Goal: Task Accomplishment & Management: Manage account settings

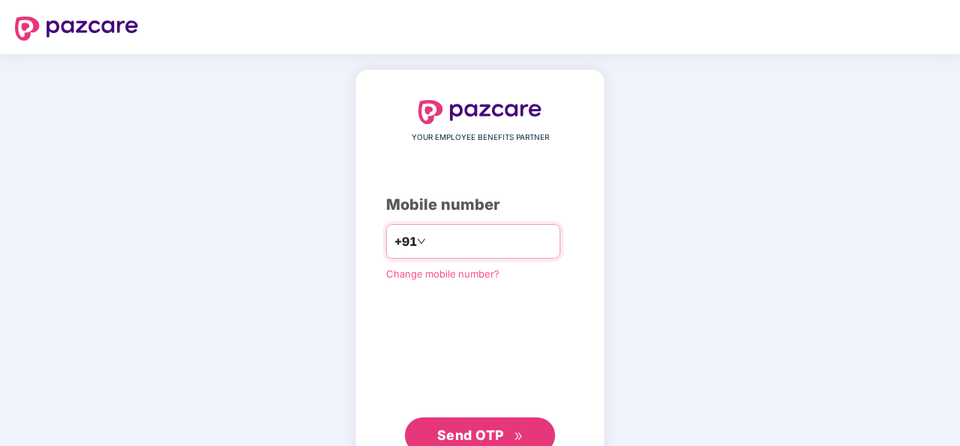
click at [445, 224] on div "+91" at bounding box center [473, 241] width 174 height 35
click at [446, 243] on input "number" at bounding box center [490, 241] width 123 height 24
type input "**********"
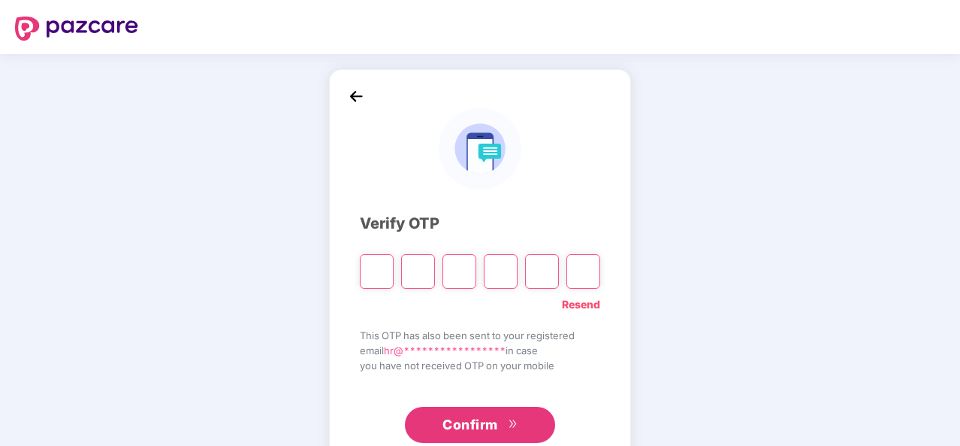
type input "*"
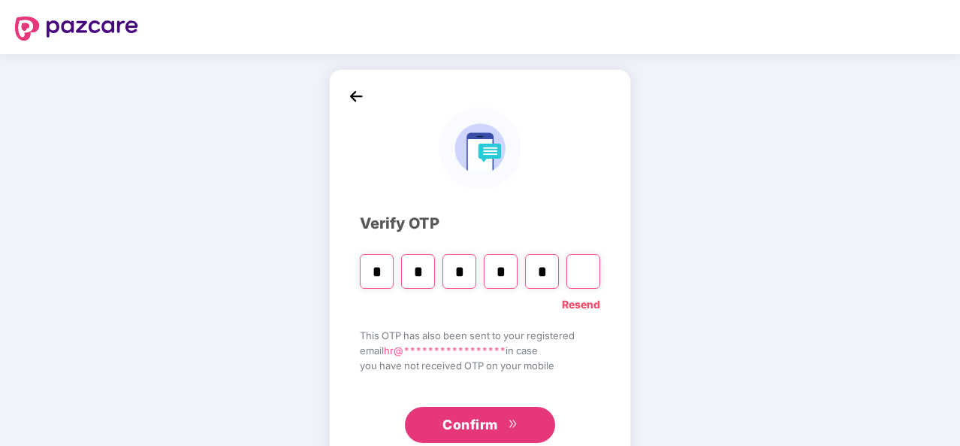
type input "*"
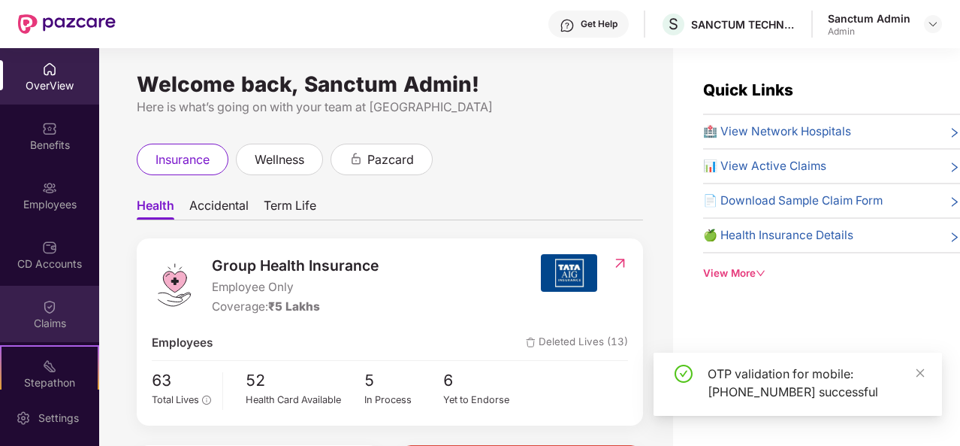
click at [90, 288] on div "Claims" at bounding box center [49, 314] width 99 height 56
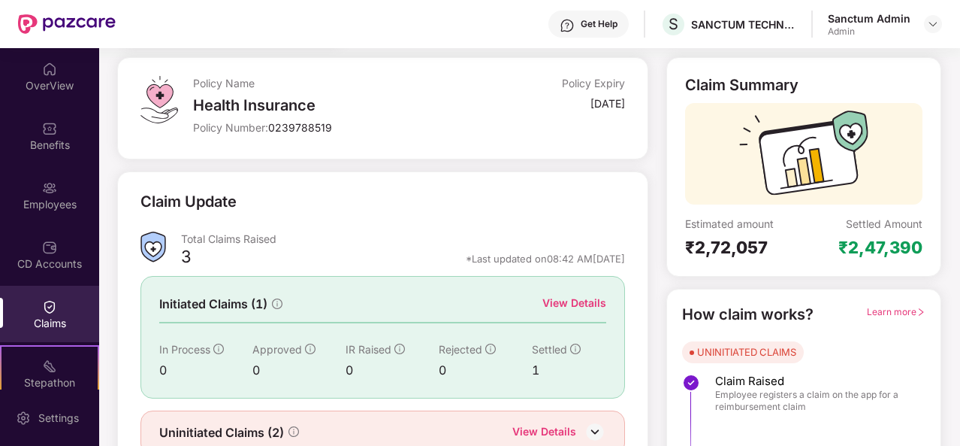
scroll to position [141, 0]
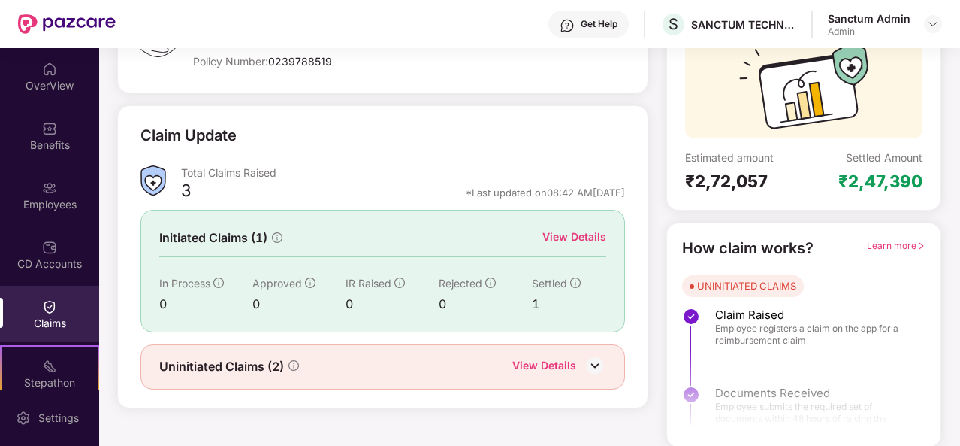
click at [590, 363] on img at bounding box center [595, 365] width 23 height 23
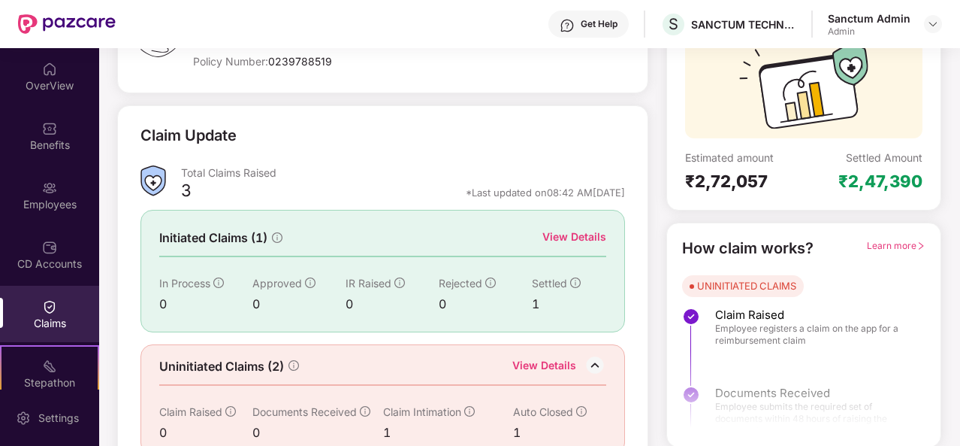
scroll to position [165, 0]
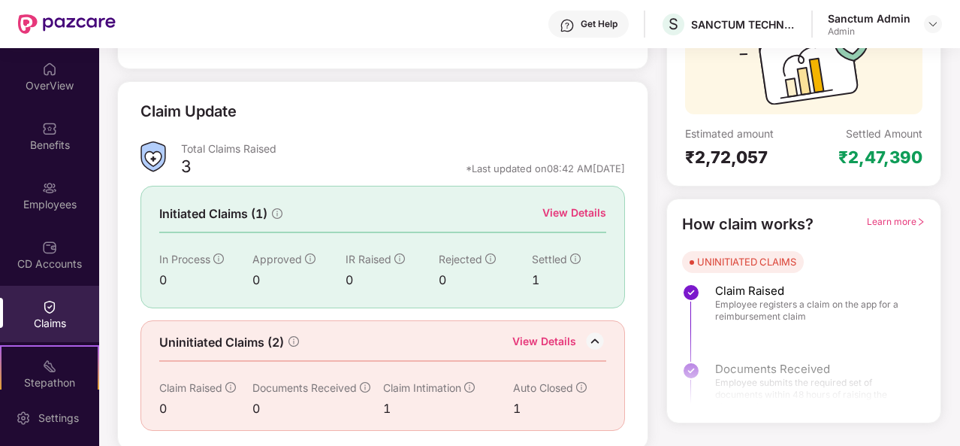
click at [531, 333] on div "View Details" at bounding box center [544, 343] width 64 height 20
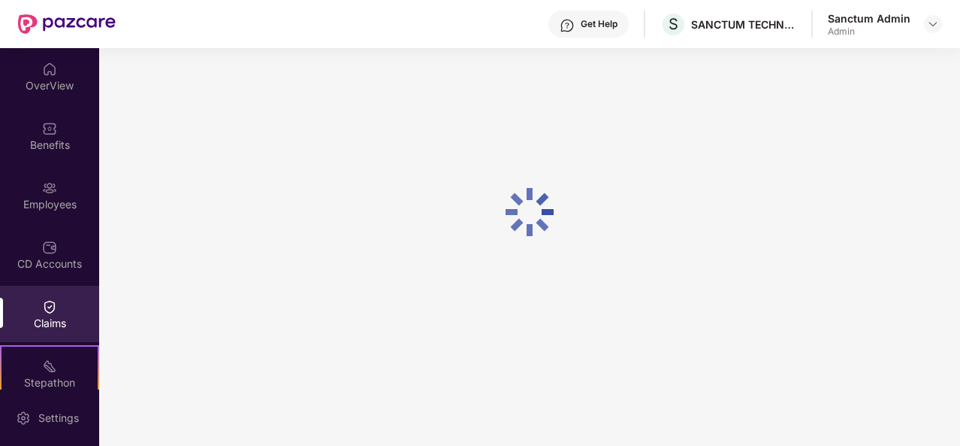
scroll to position [48, 0]
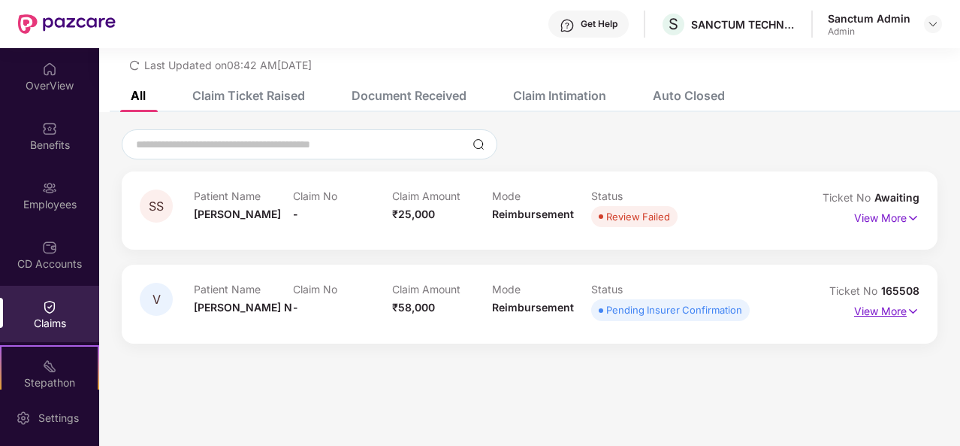
click at [890, 313] on p "View More" at bounding box center [886, 309] width 65 height 20
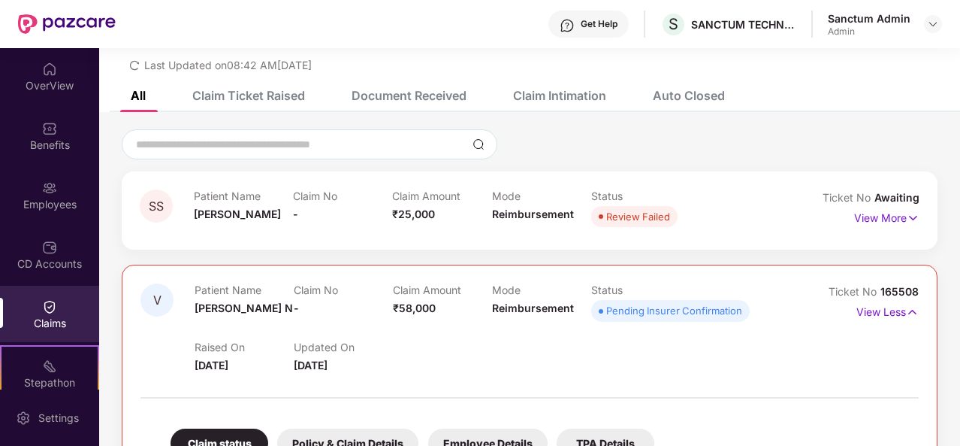
scroll to position [349, 0]
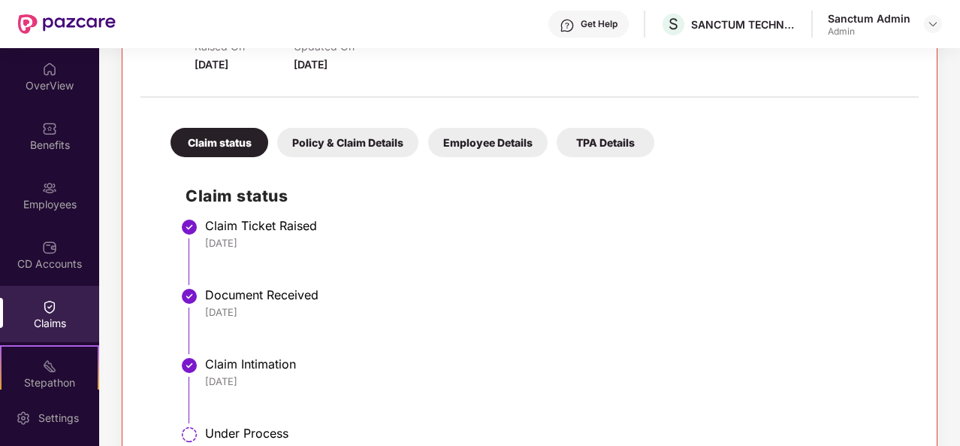
click at [457, 152] on div "Employee Details" at bounding box center [487, 142] width 119 height 29
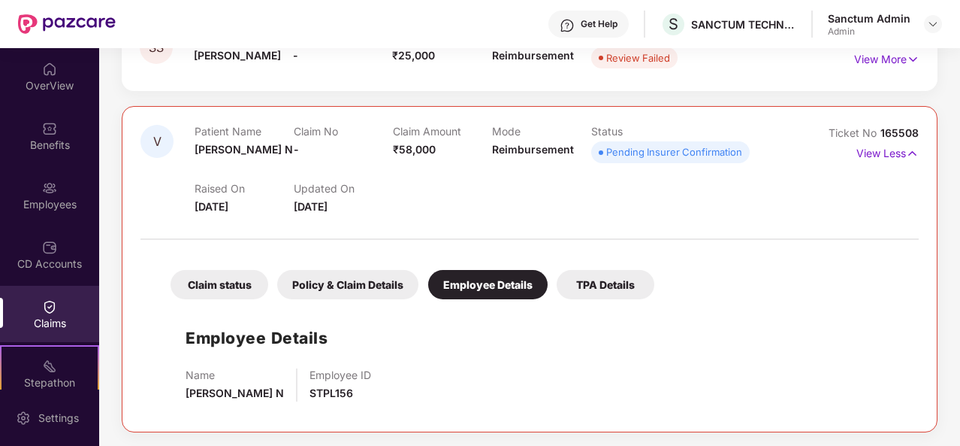
click at [571, 277] on div "TPA Details" at bounding box center [606, 284] width 98 height 29
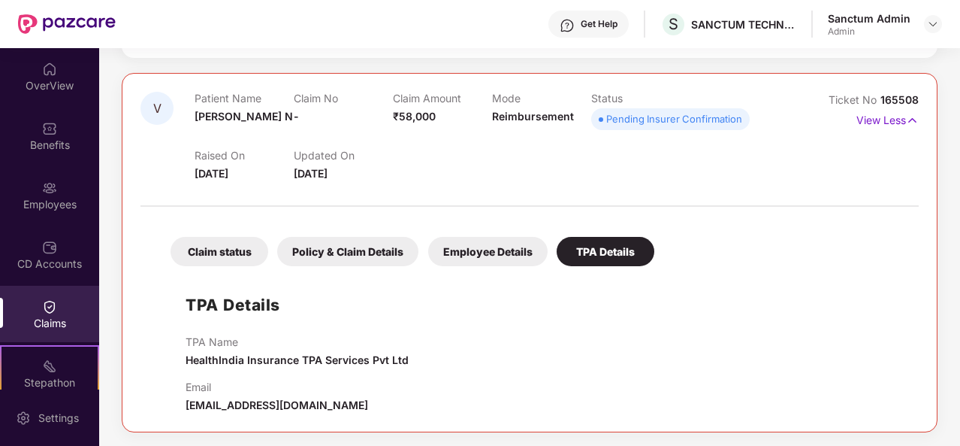
click at [302, 251] on div "Policy & Claim Details" at bounding box center [347, 251] width 141 height 29
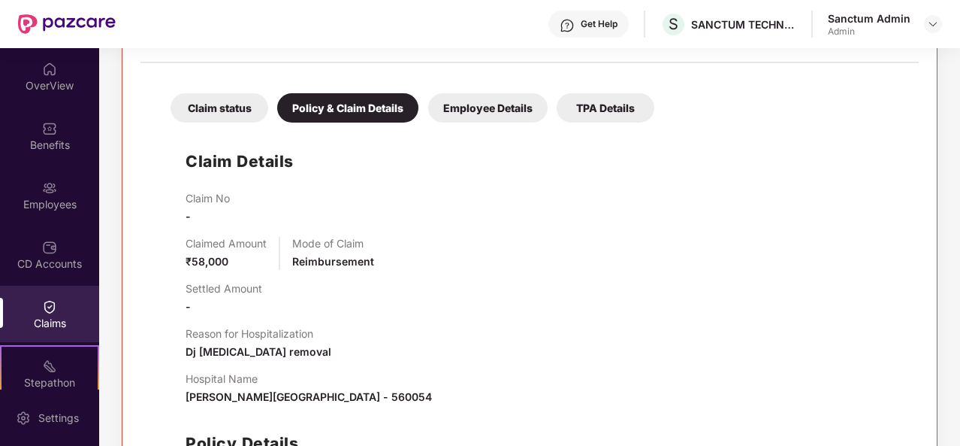
scroll to position [83, 0]
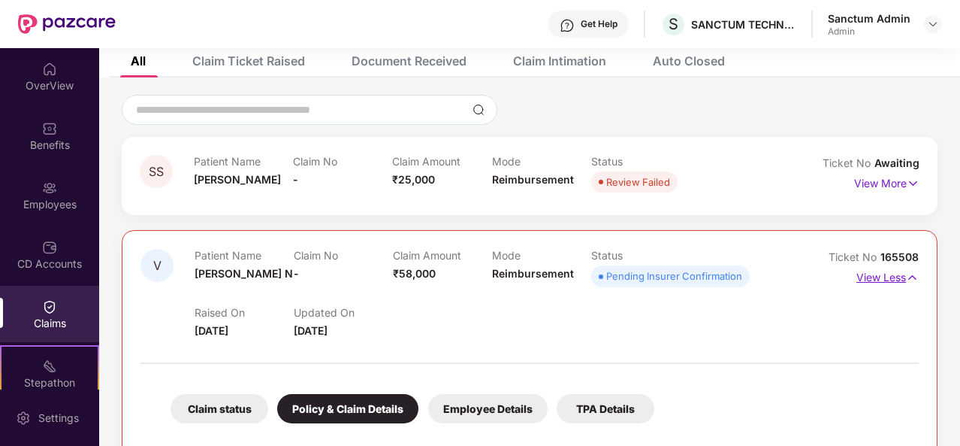
click at [903, 274] on p "View Less" at bounding box center [888, 275] width 62 height 20
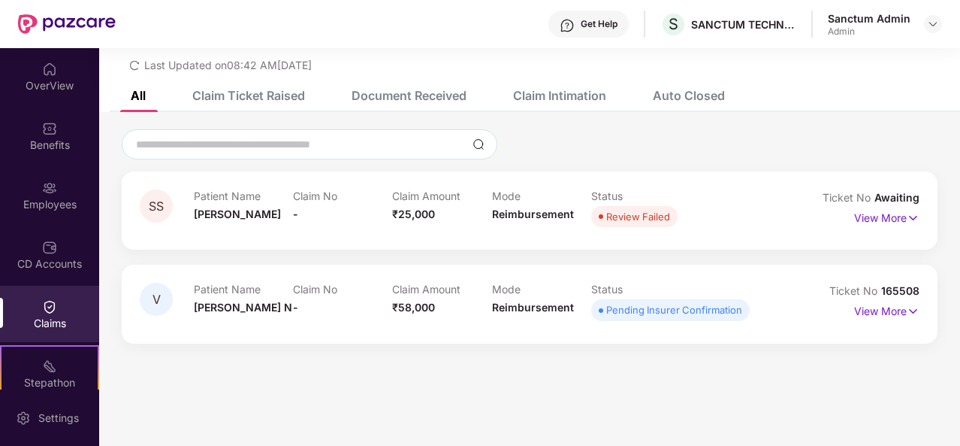
scroll to position [0, 0]
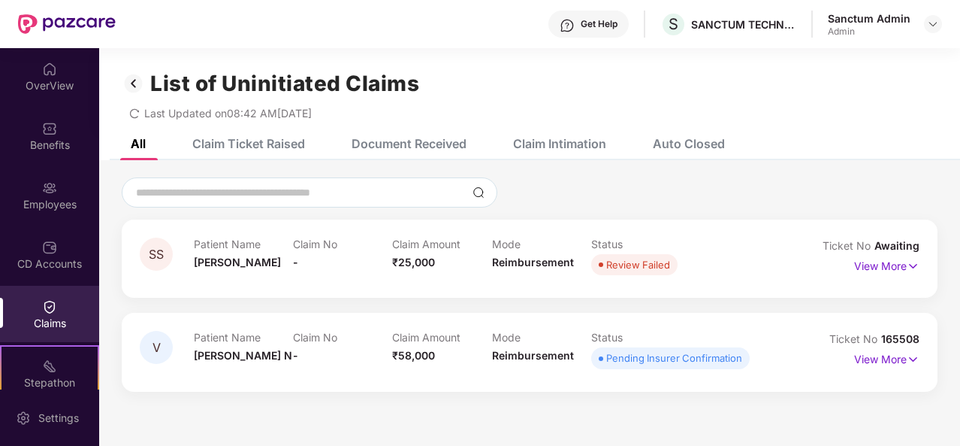
click at [247, 142] on div "Claim Ticket Raised" at bounding box center [248, 143] width 113 height 15
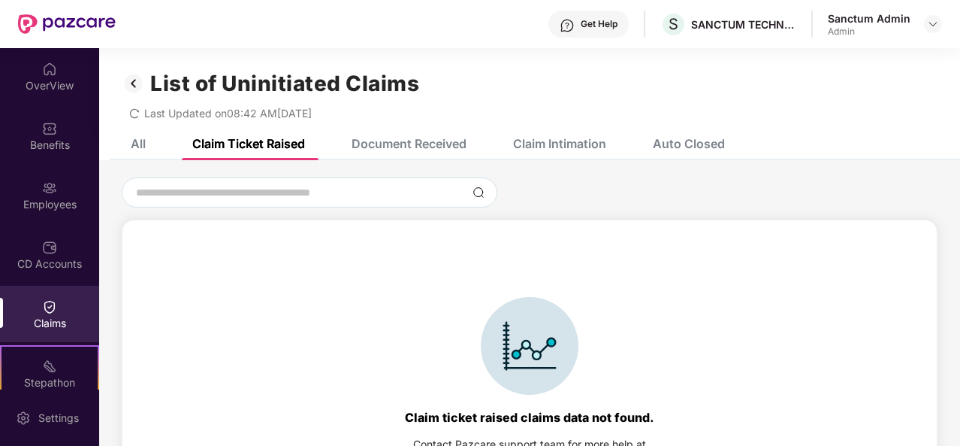
click at [521, 139] on div "Claim Intimation" at bounding box center [559, 143] width 93 height 15
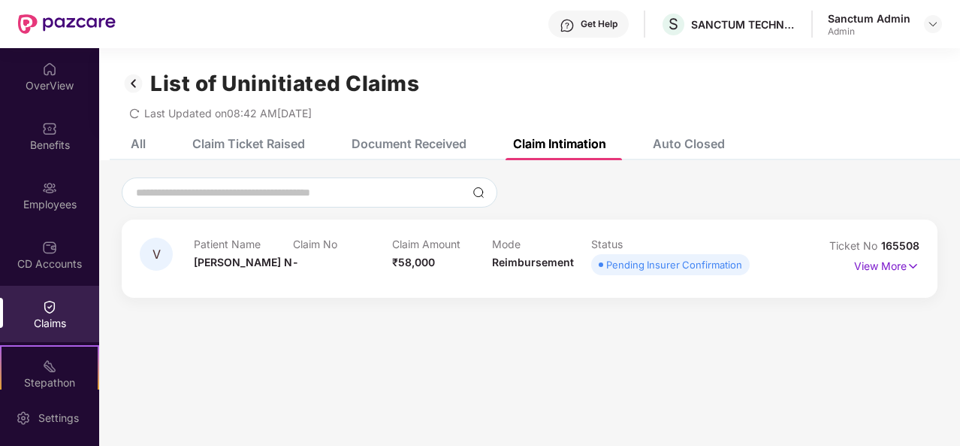
click at [703, 139] on div "Auto Closed" at bounding box center [689, 143] width 72 height 15
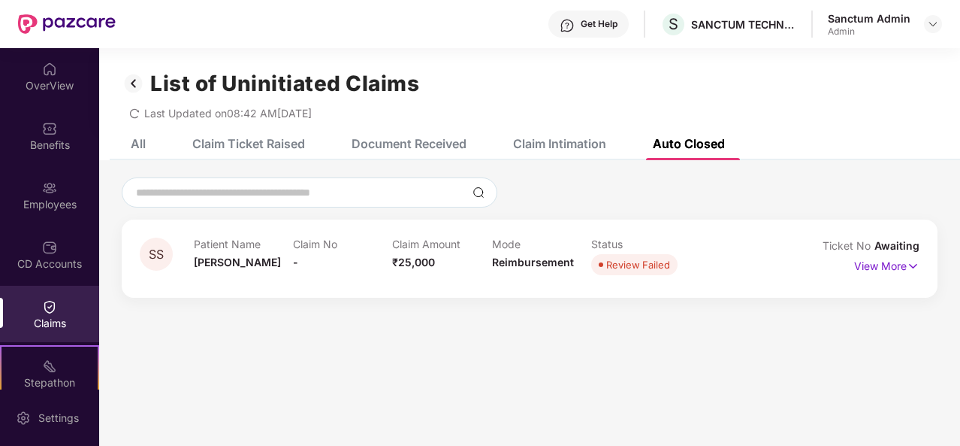
click at [409, 139] on div "Document Received" at bounding box center [409, 143] width 115 height 15
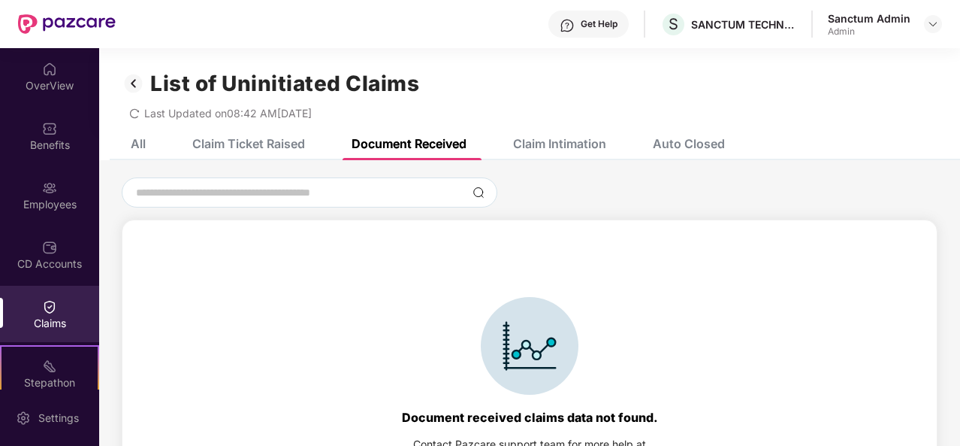
click at [222, 138] on div "Claim Ticket Raised" at bounding box center [248, 143] width 113 height 15
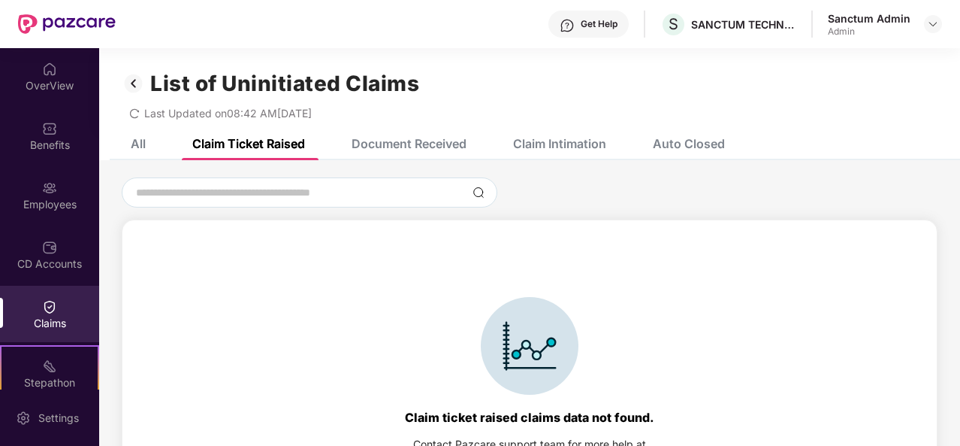
click at [117, 139] on div "All" at bounding box center [127, 143] width 38 height 15
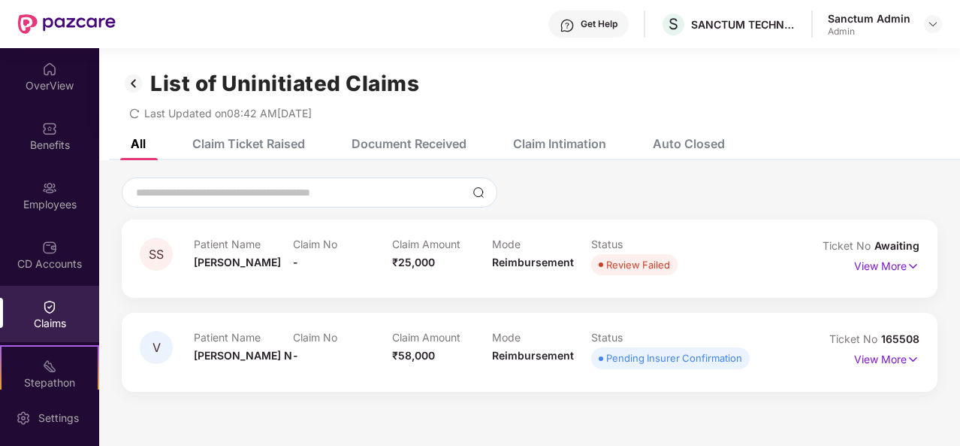
click at [34, 305] on div "Claims" at bounding box center [49, 314] width 99 height 56
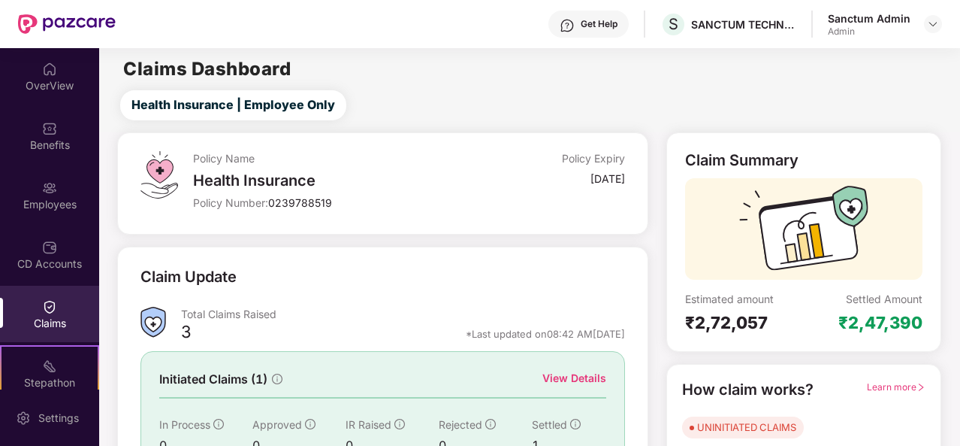
scroll to position [141, 0]
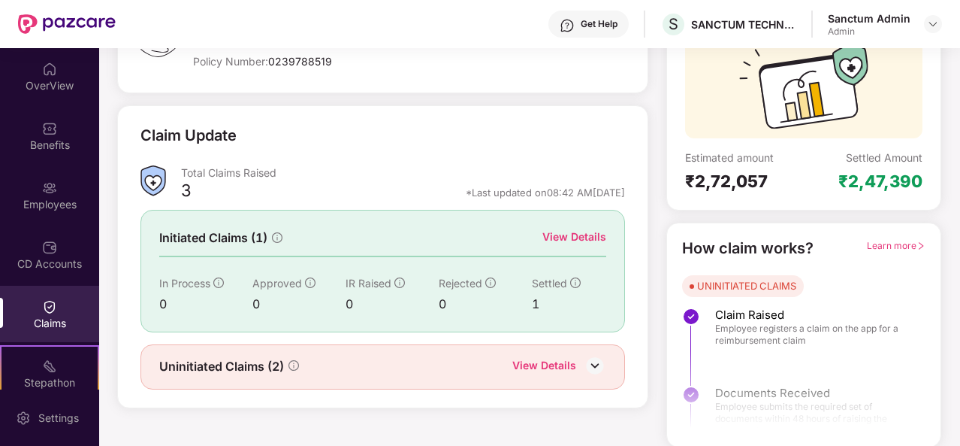
click at [553, 236] on div "View Details" at bounding box center [574, 236] width 64 height 17
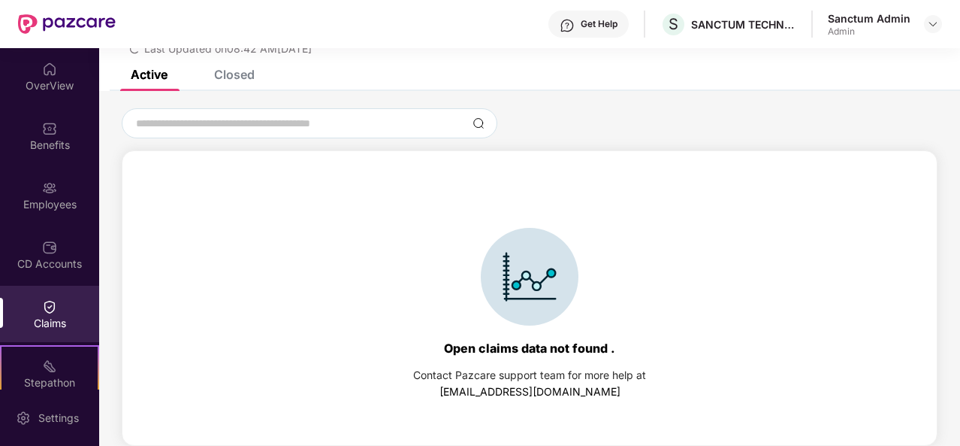
scroll to position [65, 0]
click at [233, 72] on div "Closed" at bounding box center [234, 74] width 41 height 15
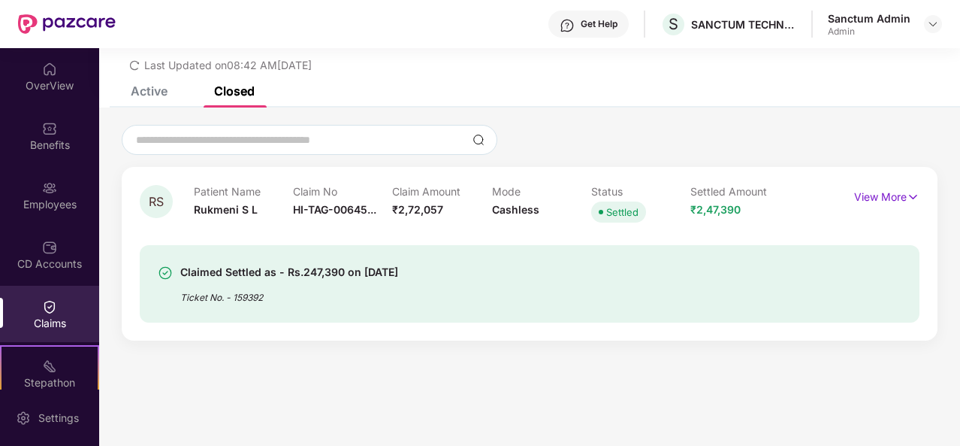
scroll to position [48, 0]
click at [866, 195] on p "View More" at bounding box center [886, 195] width 65 height 20
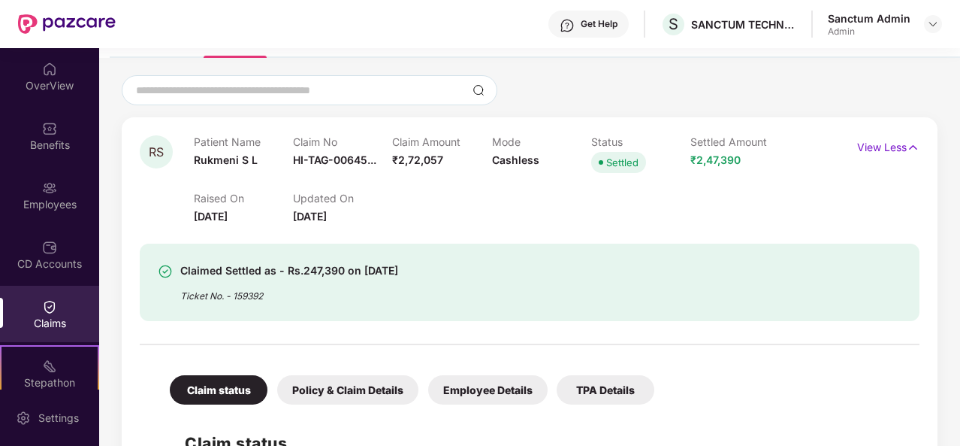
scroll to position [0, 0]
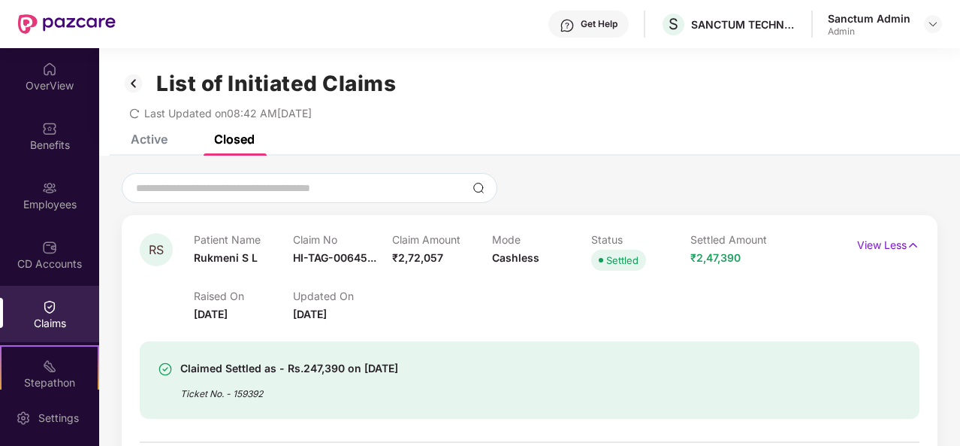
click at [62, 316] on div "Claims" at bounding box center [49, 323] width 99 height 15
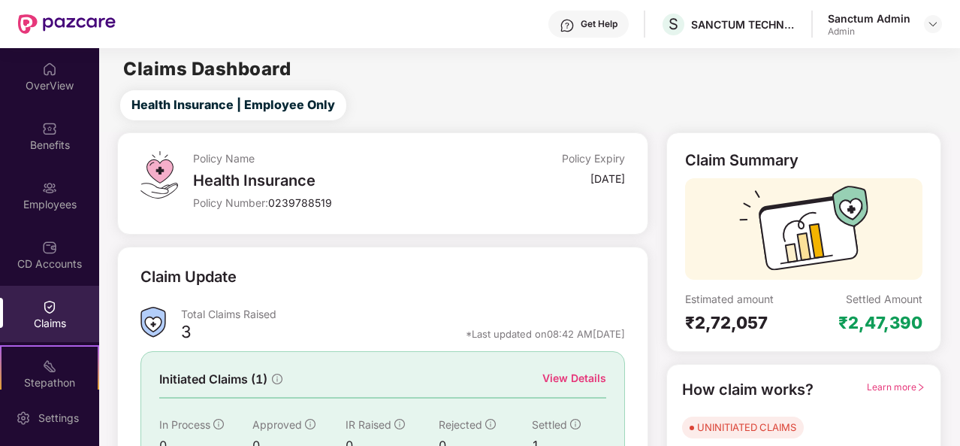
scroll to position [141, 0]
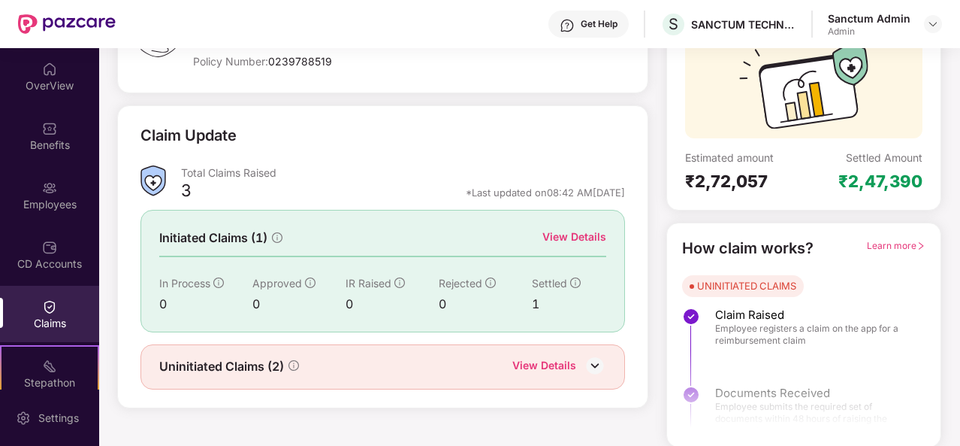
click at [548, 365] on div "View Details" at bounding box center [544, 367] width 64 height 20
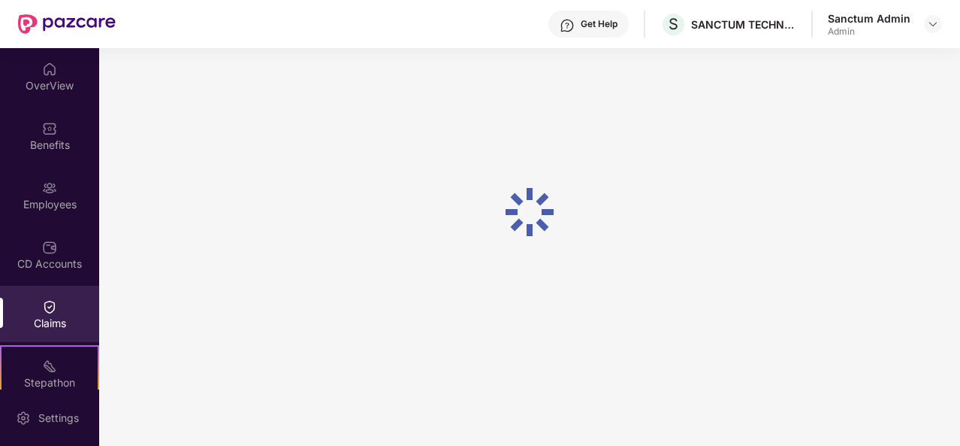
scroll to position [48, 0]
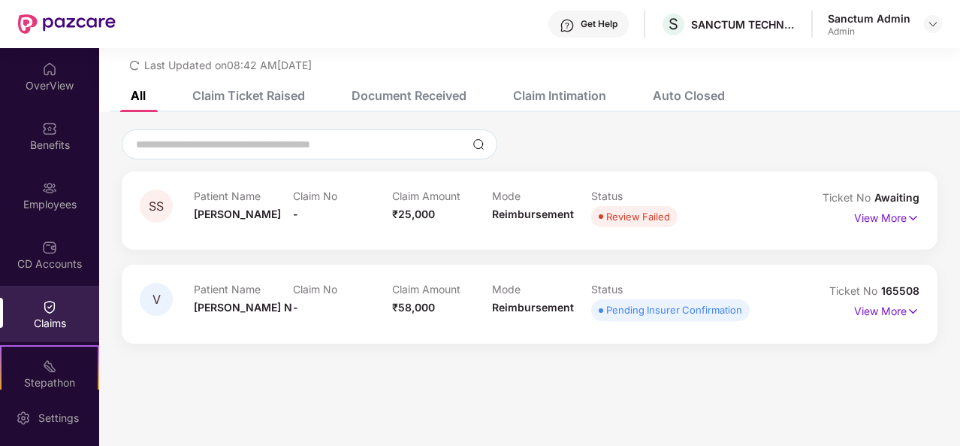
click at [643, 312] on div "Pending Insurer Confirmation" at bounding box center [674, 309] width 136 height 15
click at [865, 319] on div "View More" at bounding box center [886, 311] width 65 height 24
click at [868, 316] on p "View More" at bounding box center [886, 309] width 65 height 20
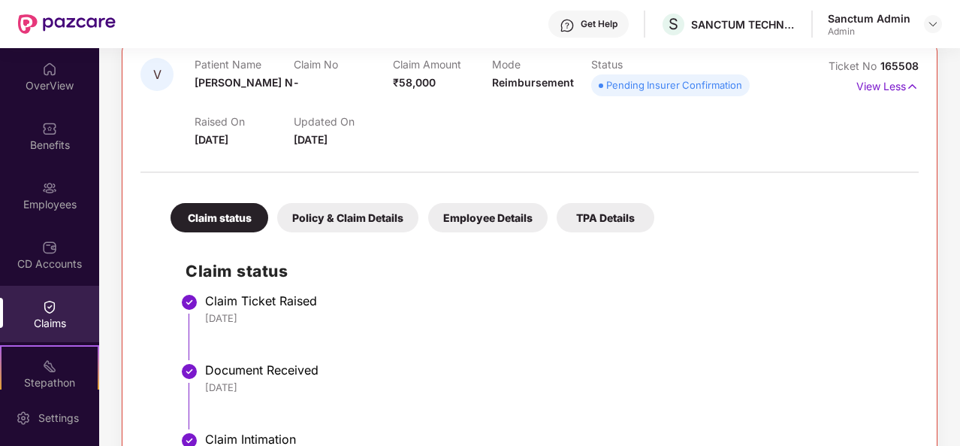
scroll to position [402, 0]
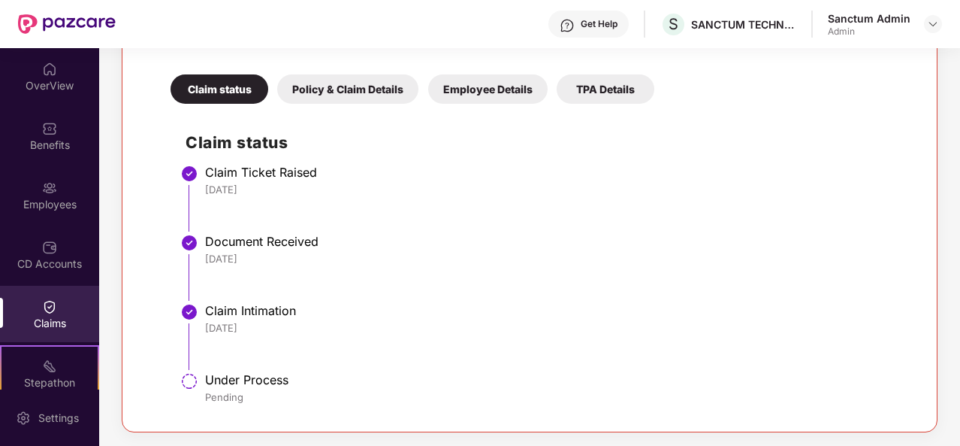
click at [264, 157] on div "Claim status Claim Ticket Raised [DATE] Document Received [DATE] Claim Intimati…" at bounding box center [530, 262] width 748 height 302
click at [248, 165] on div "Claim Ticket Raised" at bounding box center [554, 172] width 699 height 15
click at [180, 261] on div "Claim status Claim Ticket Raised [DATE] Document Received [DATE] Claim Intimati…" at bounding box center [530, 262] width 748 height 302
click at [213, 239] on div "Document Received" at bounding box center [554, 241] width 699 height 15
click at [204, 96] on div "Claim status" at bounding box center [220, 88] width 98 height 29
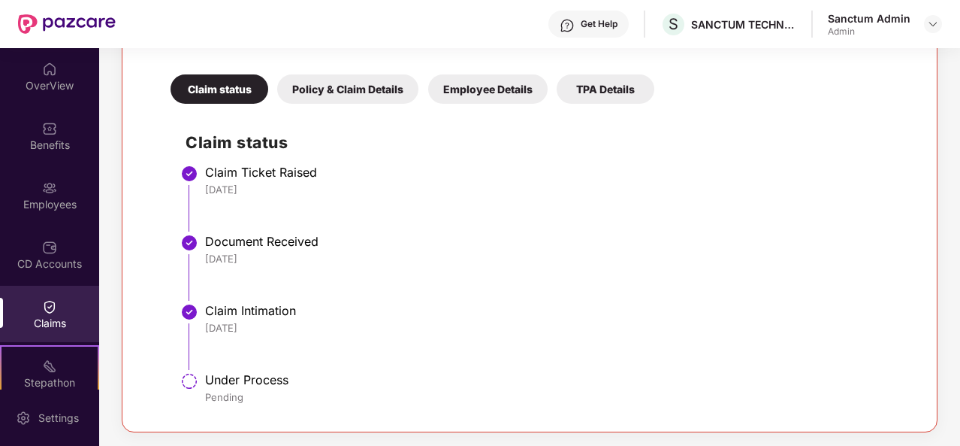
click at [338, 88] on div "Policy & Claim Details" at bounding box center [347, 88] width 141 height 29
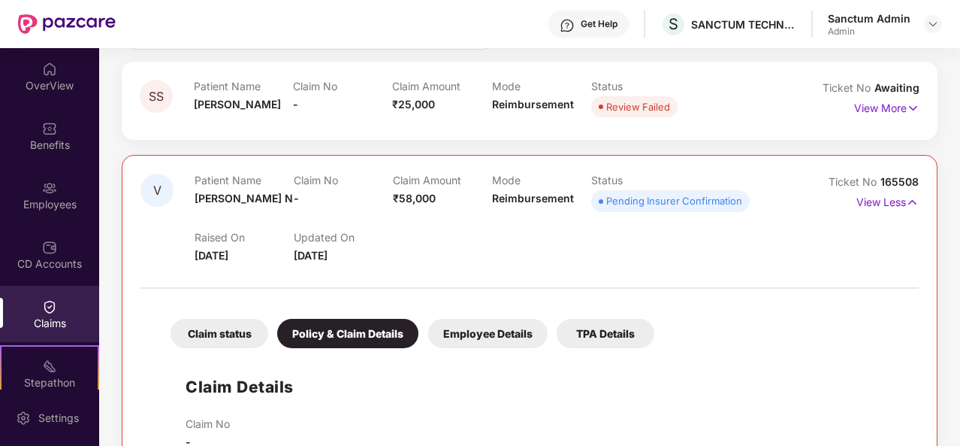
scroll to position [0, 0]
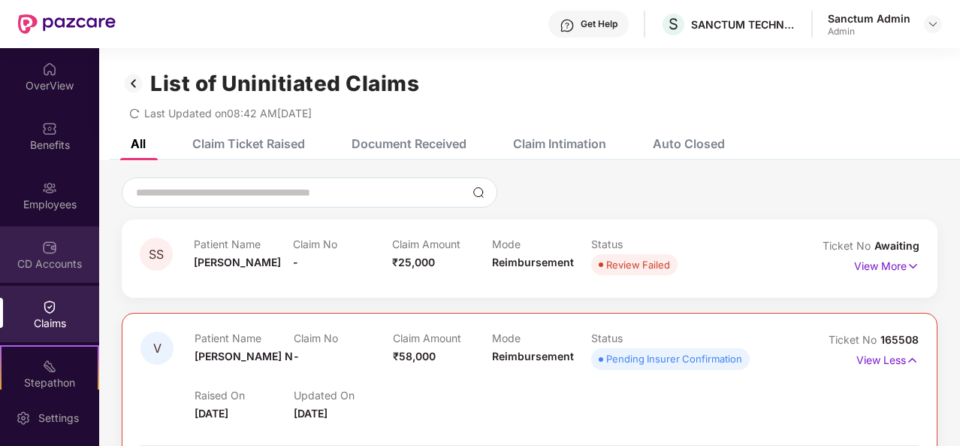
click at [77, 234] on div "CD Accounts" at bounding box center [49, 254] width 99 height 56
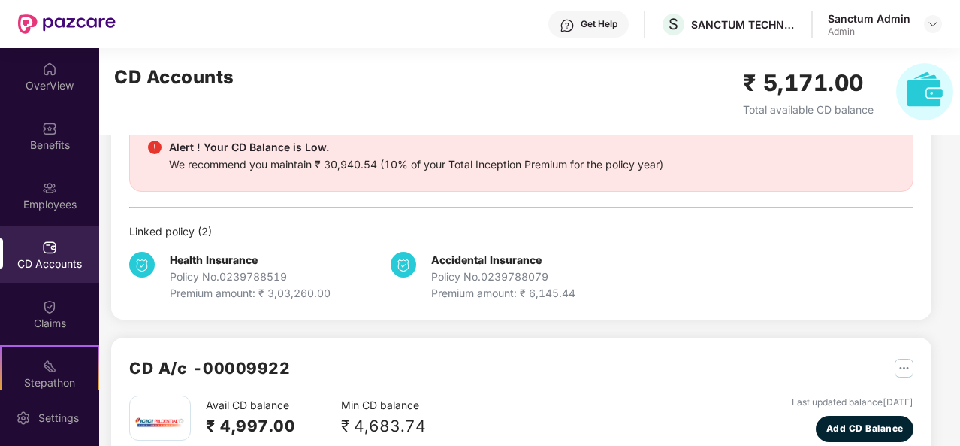
scroll to position [290, 0]
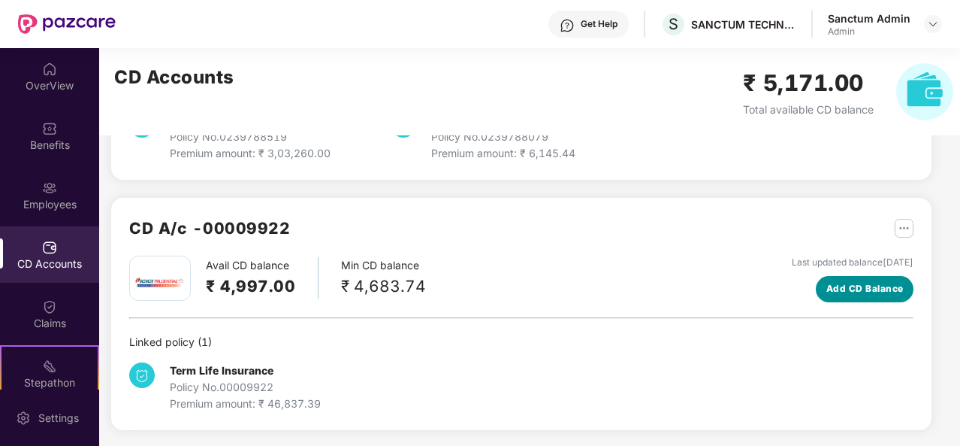
click at [846, 279] on button "Add CD Balance" at bounding box center [865, 289] width 98 height 26
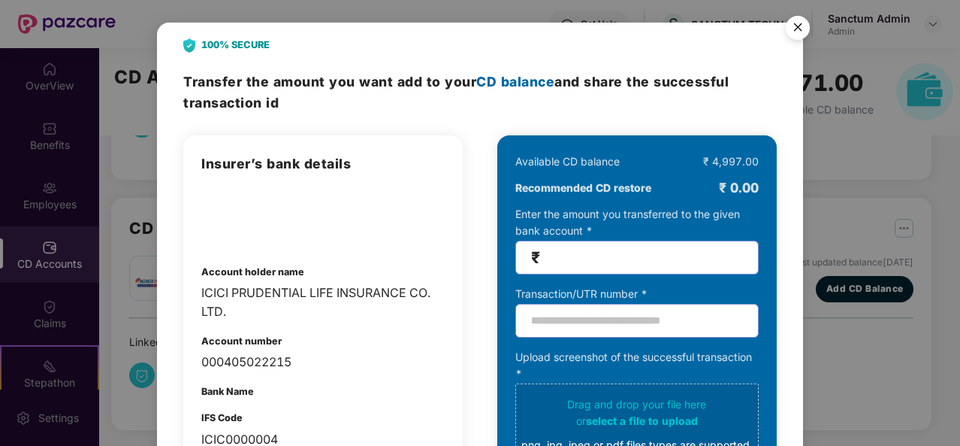
click at [630, 262] on input "number" at bounding box center [643, 257] width 200 height 17
type input "****"
click at [612, 320] on input "text" at bounding box center [636, 321] width 243 height 34
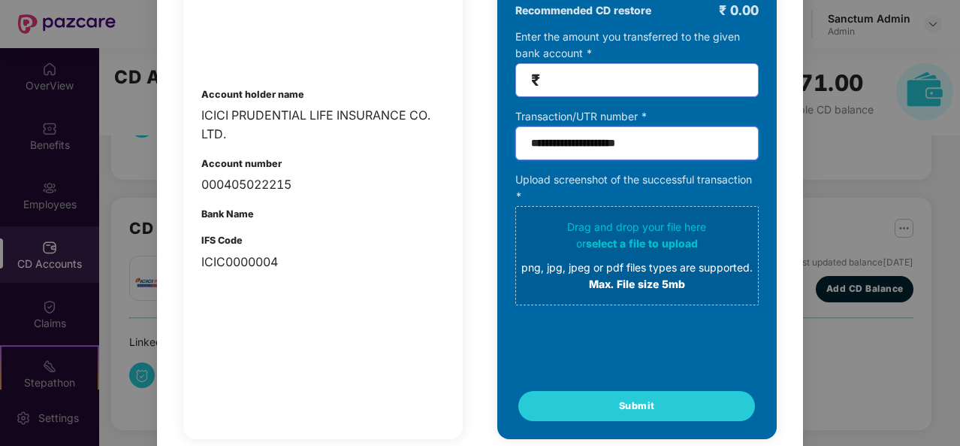
scroll to position [178, 0]
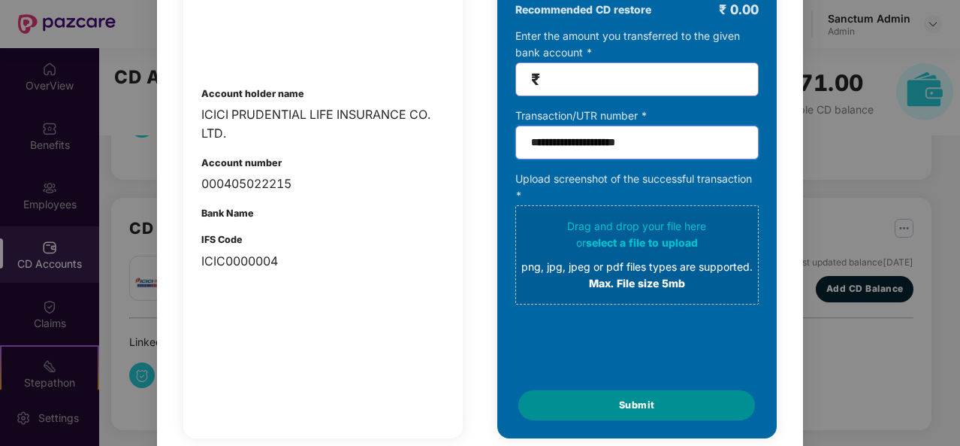
type input "**********"
click at [598, 415] on button "Submit" at bounding box center [636, 405] width 237 height 30
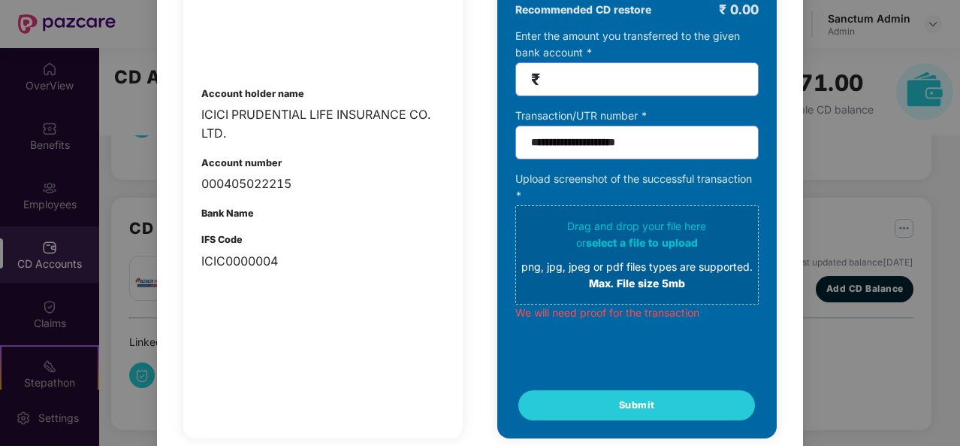
click at [615, 267] on div "png, jpg, jpeg or pdf files types are supported." at bounding box center [636, 266] width 231 height 17
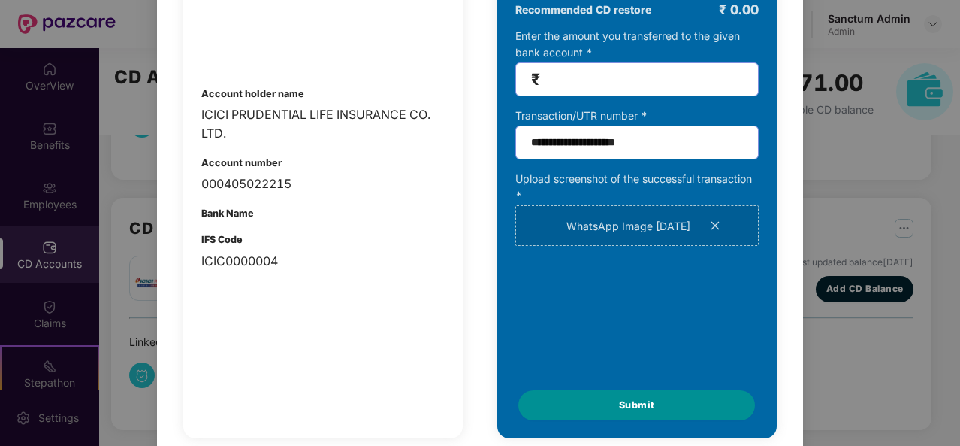
click at [633, 412] on button "Submit" at bounding box center [636, 405] width 237 height 30
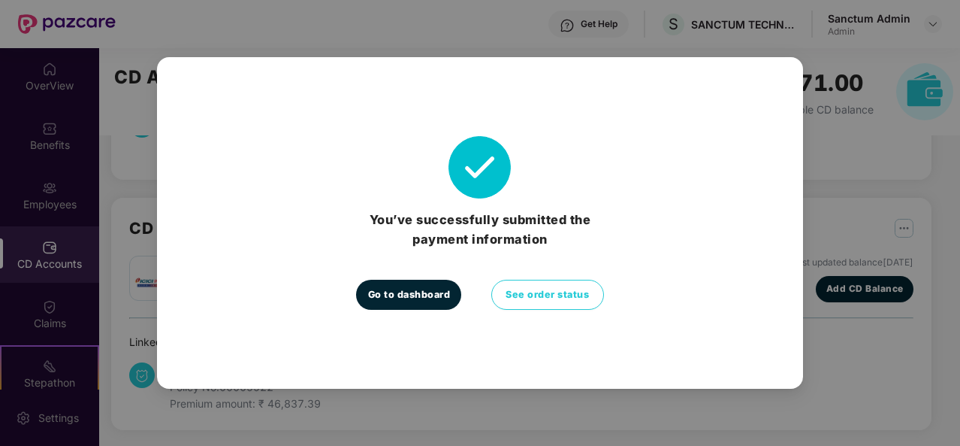
click at [457, 294] on button "Go to dashboard" at bounding box center [408, 295] width 105 height 30
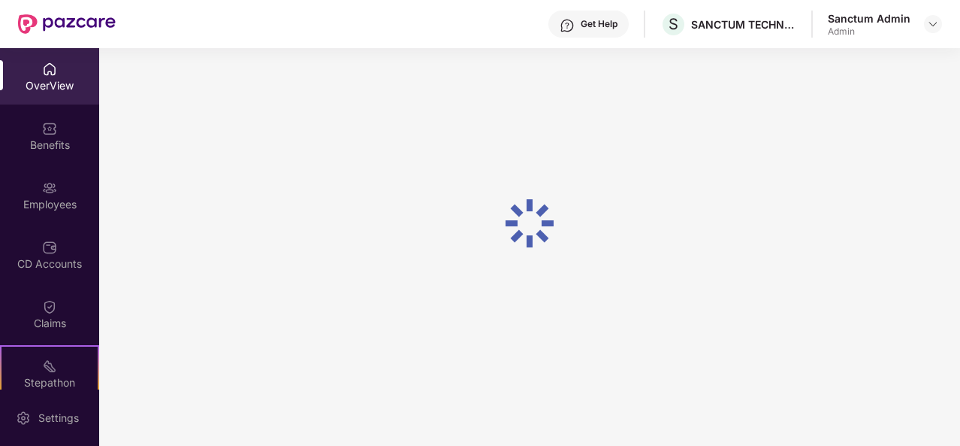
scroll to position [48, 0]
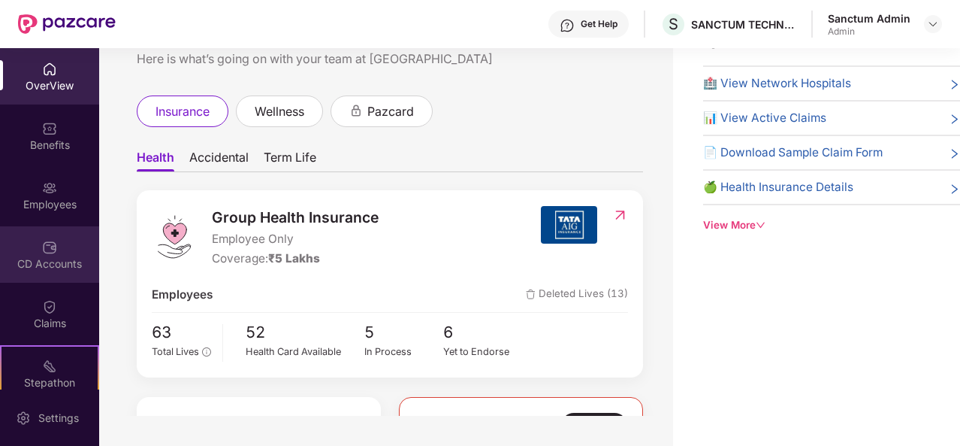
click at [51, 249] on img at bounding box center [49, 247] width 15 height 15
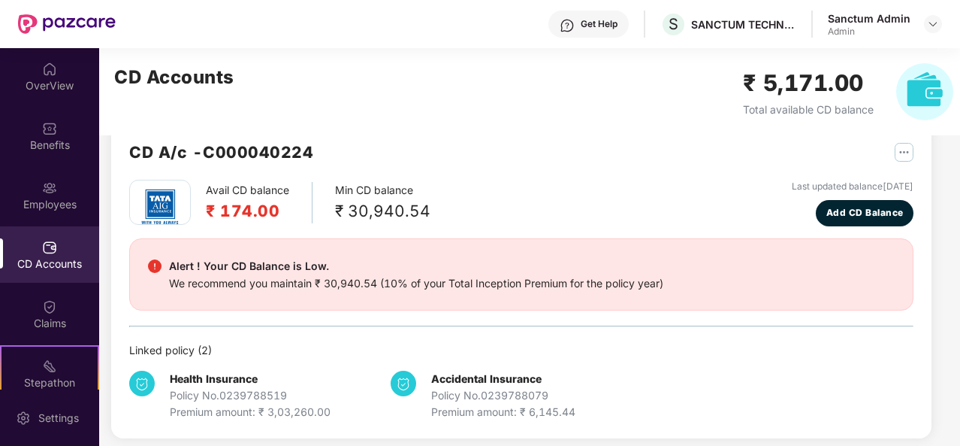
scroll to position [0, 0]
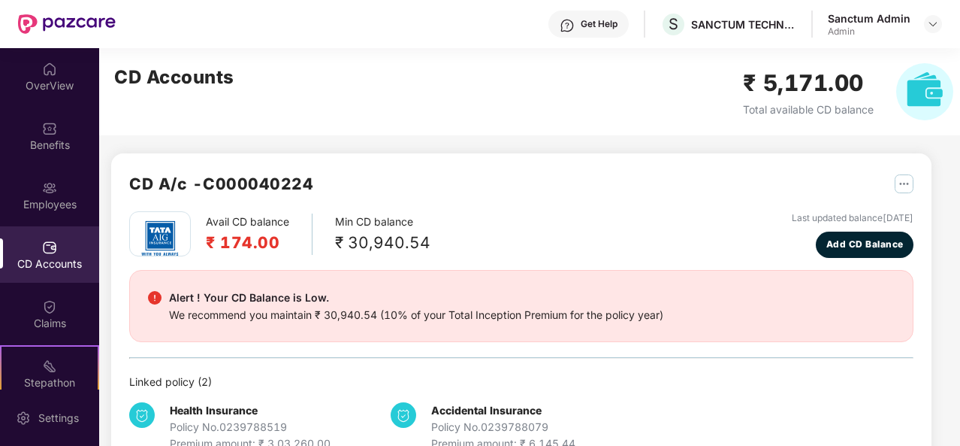
drag, startPoint x: 721, startPoint y: 349, endPoint x: 342, endPoint y: 4, distance: 513.2
click at [721, 336] on div "Avail CD balance ₹ 174.00 Min CD balance ₹ 30,940.54 Last updated balance [DATE…" at bounding box center [521, 331] width 784 height 240
click at [36, 302] on div "Claims" at bounding box center [49, 314] width 99 height 56
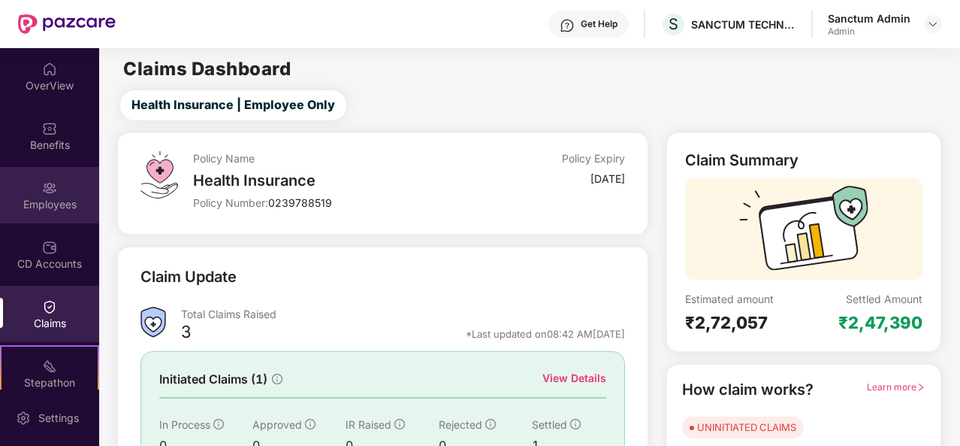
click at [38, 192] on div "Employees" at bounding box center [49, 195] width 99 height 56
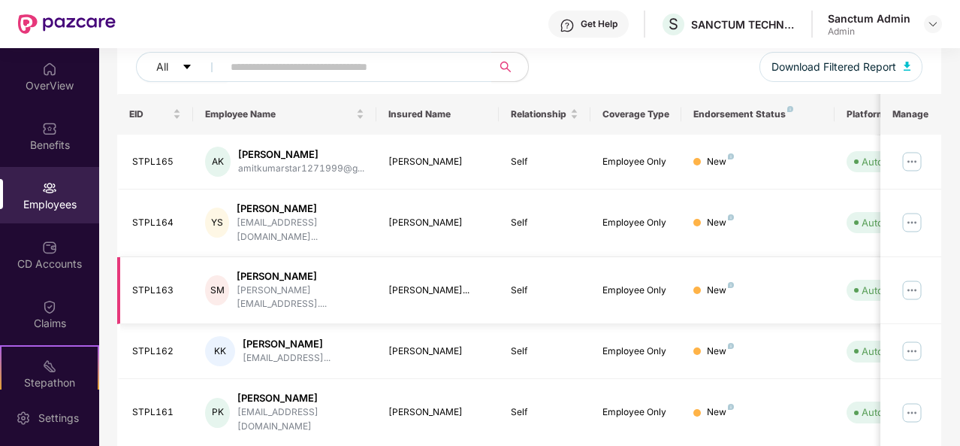
scroll to position [487, 0]
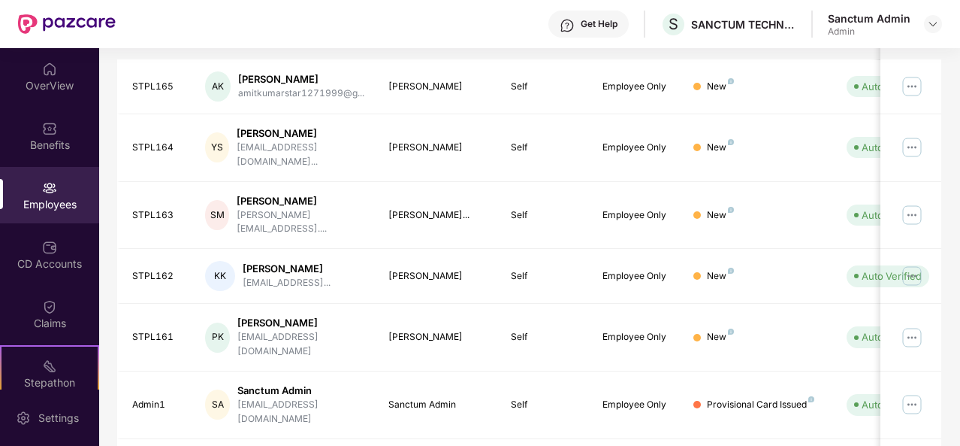
scroll to position [0, 0]
